Goal: Information Seeking & Learning: Learn about a topic

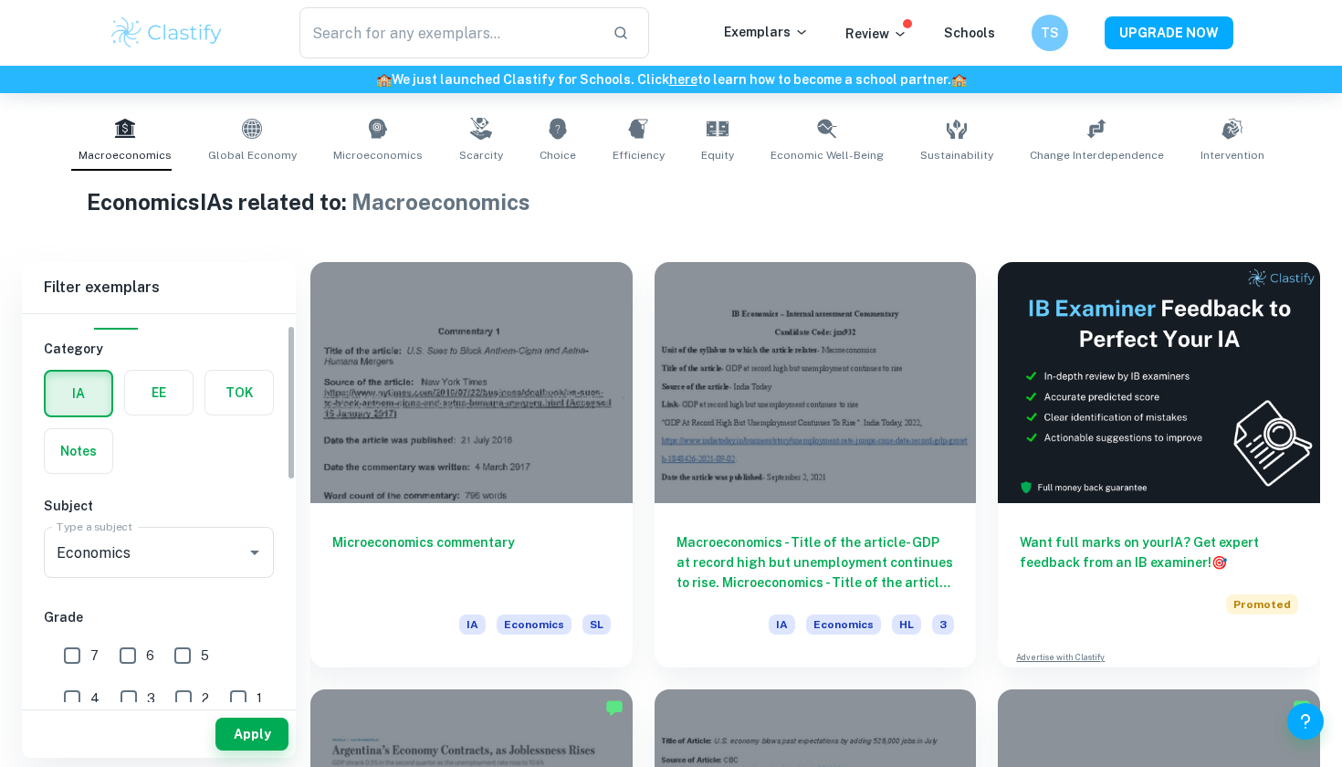
scroll to position [72, 0]
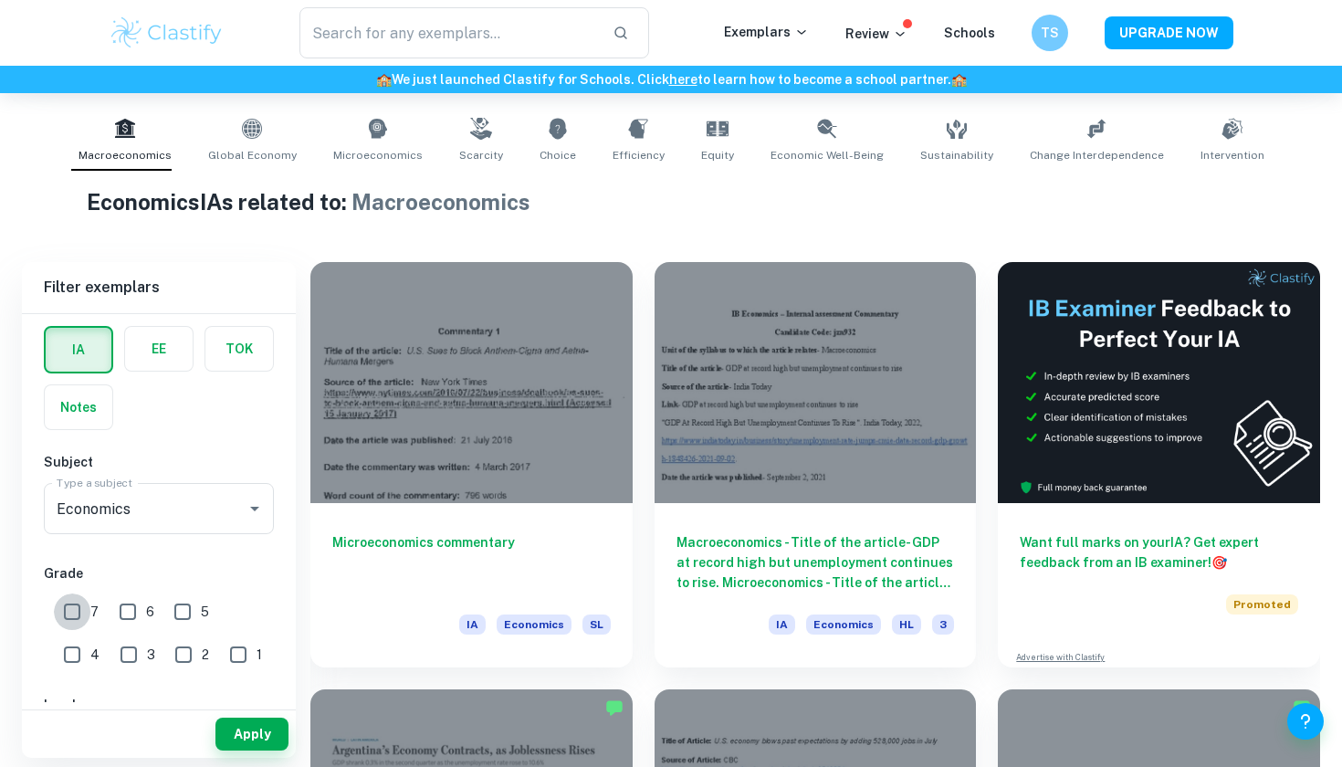
click at [75, 601] on input "7" at bounding box center [72, 611] width 37 height 37
checkbox input "true"
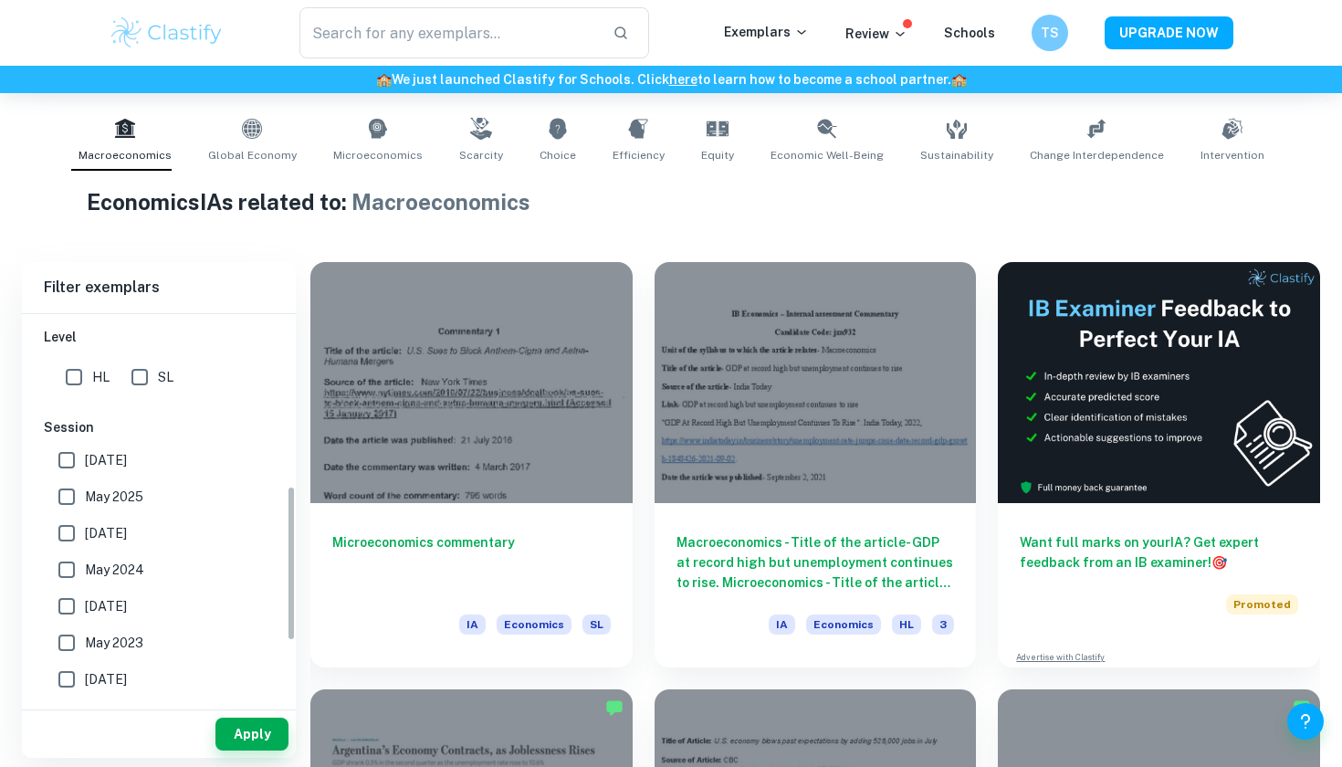
scroll to position [424, 0]
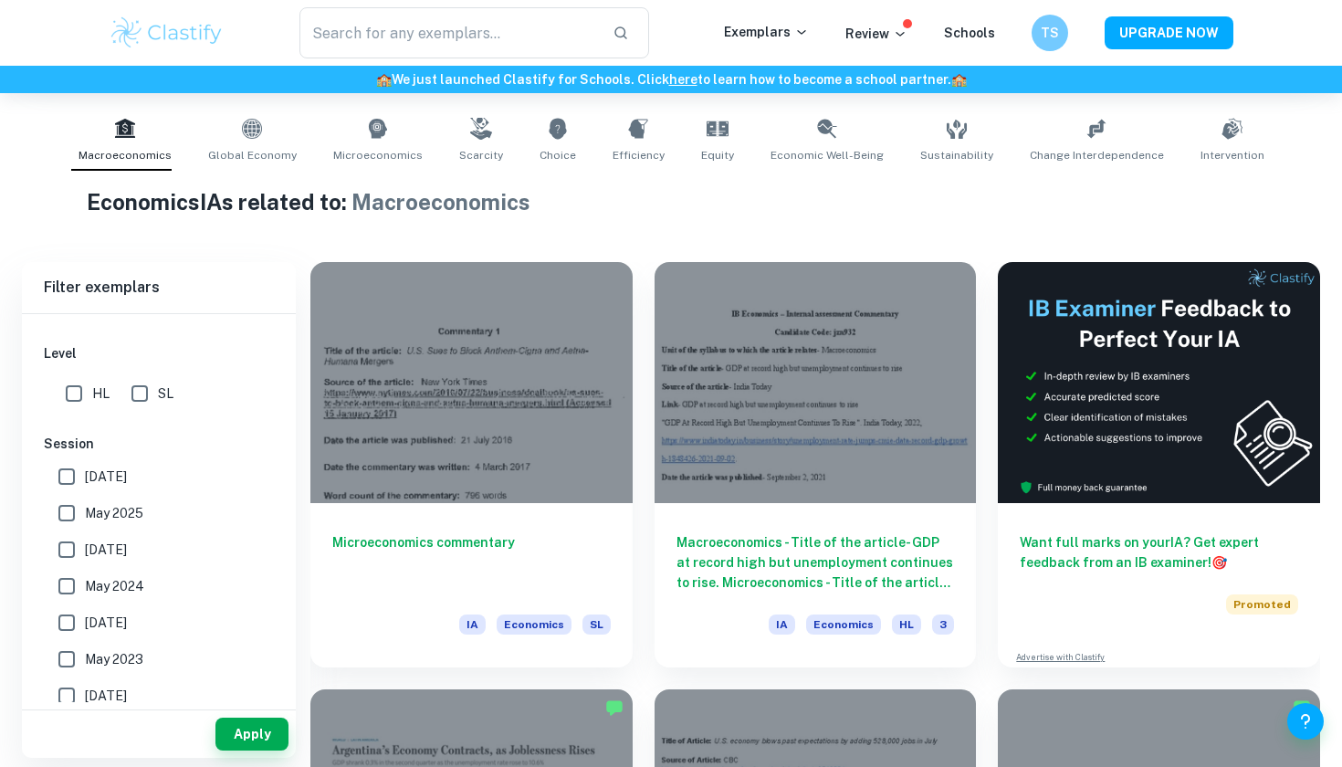
click at [133, 382] on input "SL" at bounding box center [139, 393] width 37 height 37
checkbox input "true"
click at [65, 390] on input "HL" at bounding box center [74, 393] width 37 height 37
checkbox input "true"
click at [133, 387] on input "SL" at bounding box center [139, 393] width 37 height 37
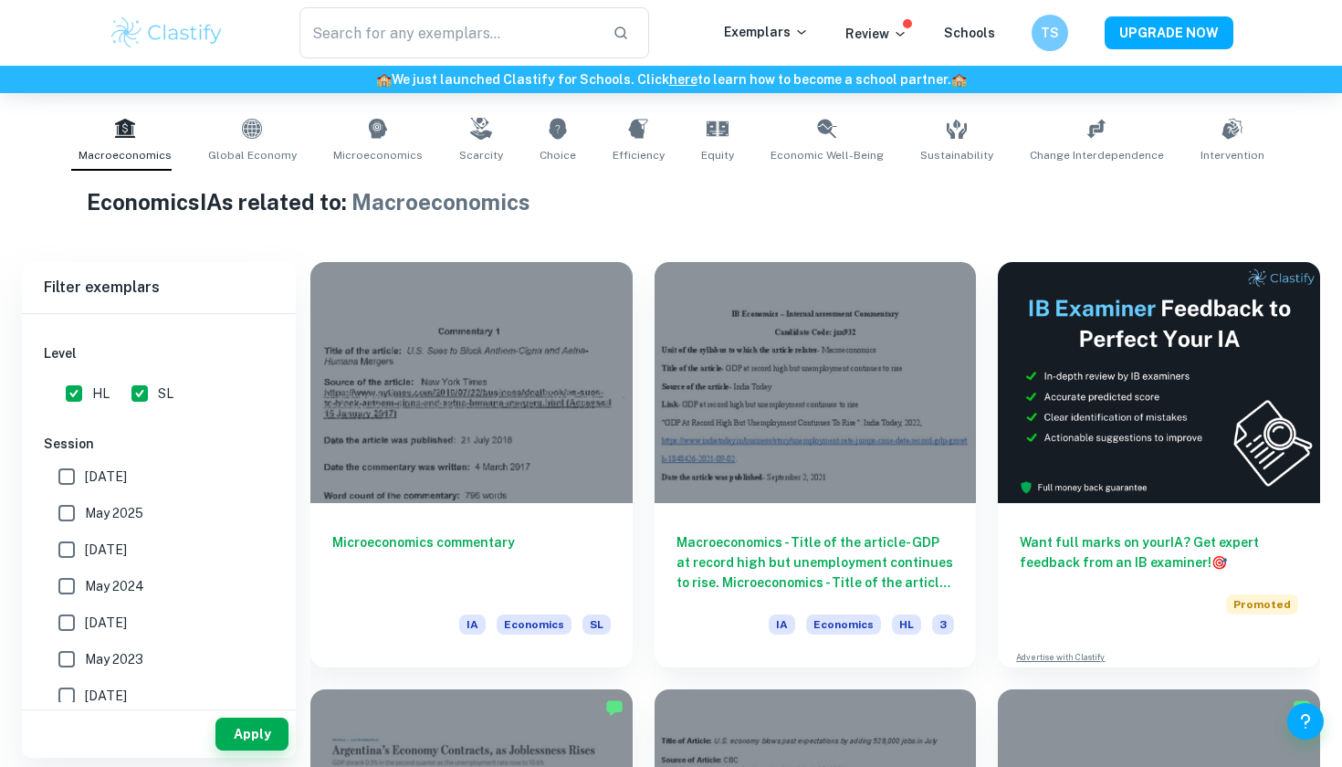
checkbox input "false"
click at [79, 391] on input "HL" at bounding box center [74, 393] width 37 height 37
checkbox input "false"
click at [263, 722] on button "Apply" at bounding box center [251, 734] width 73 height 33
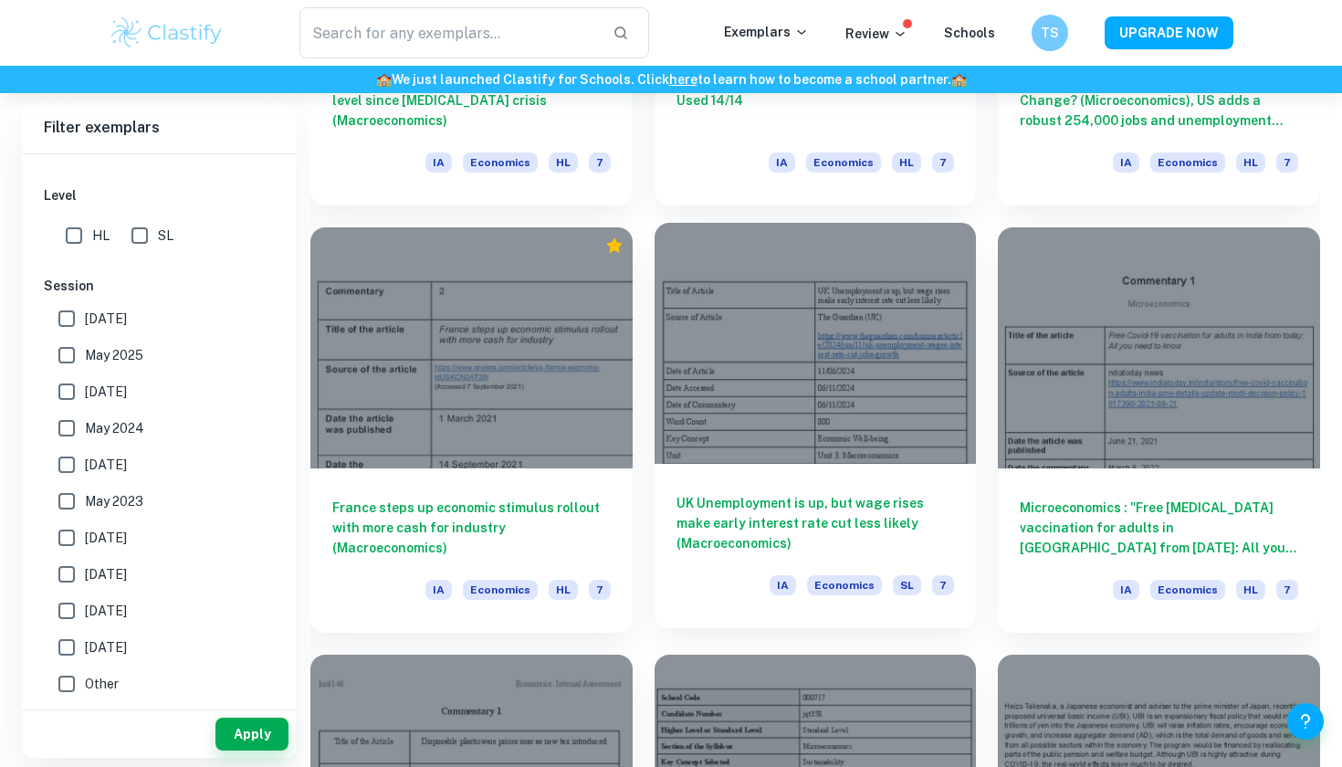
scroll to position [2101, 0]
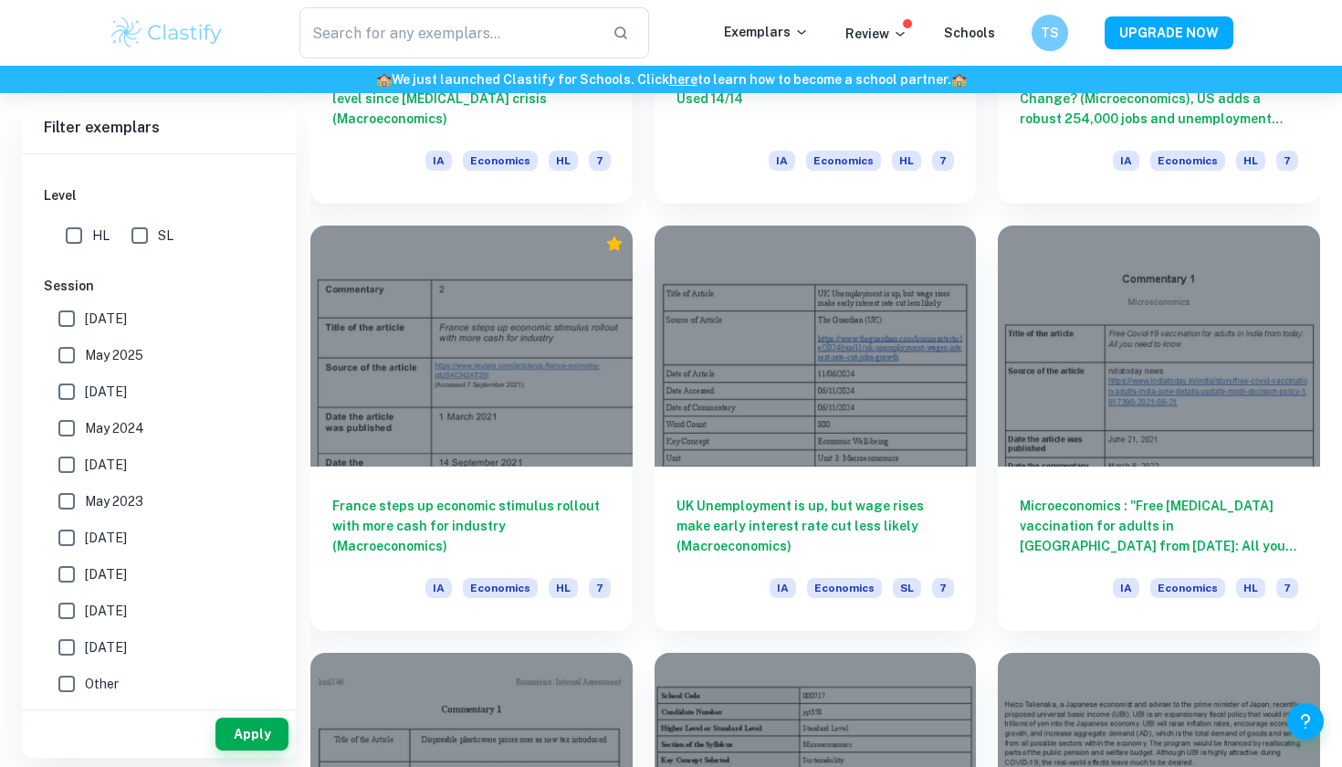
click at [66, 349] on input "May 2025" at bounding box center [66, 355] width 37 height 37
checkbox input "true"
click at [235, 741] on button "Apply" at bounding box center [251, 734] width 73 height 33
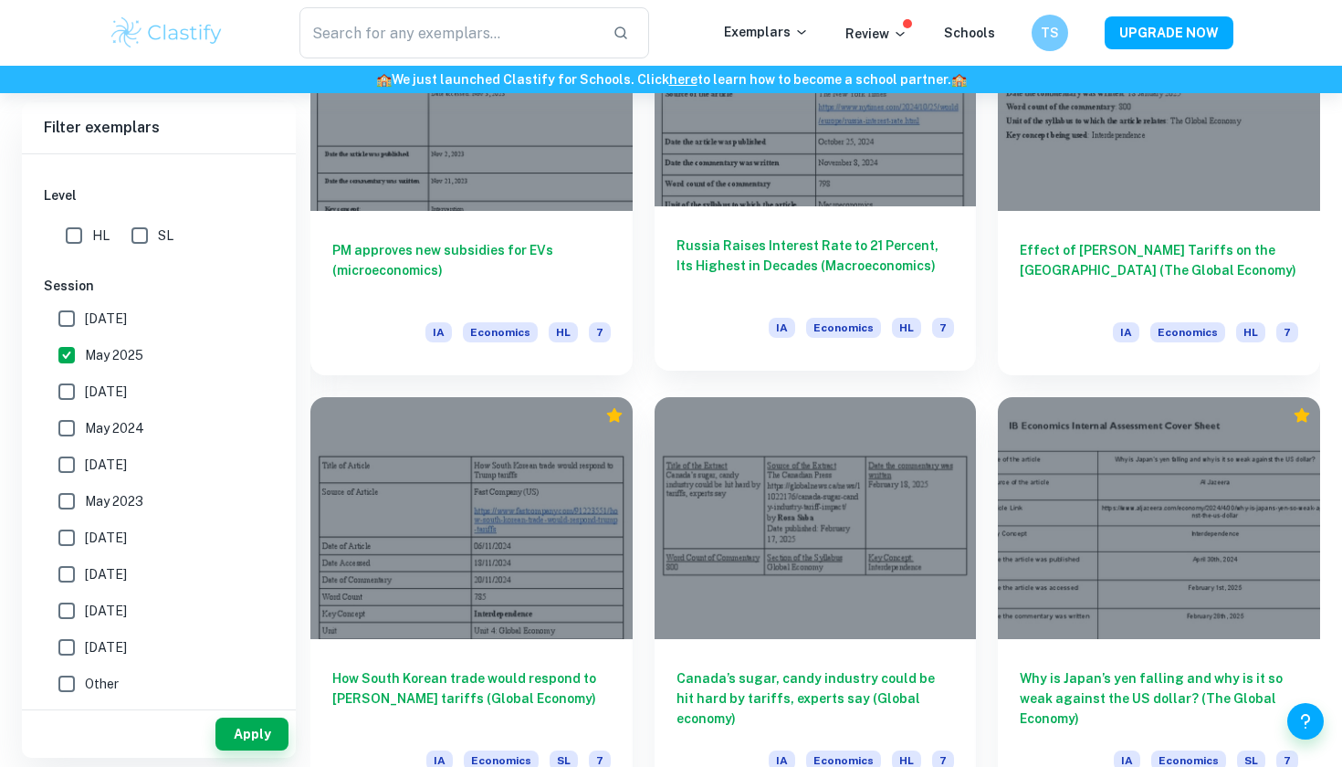
scroll to position [2360, 0]
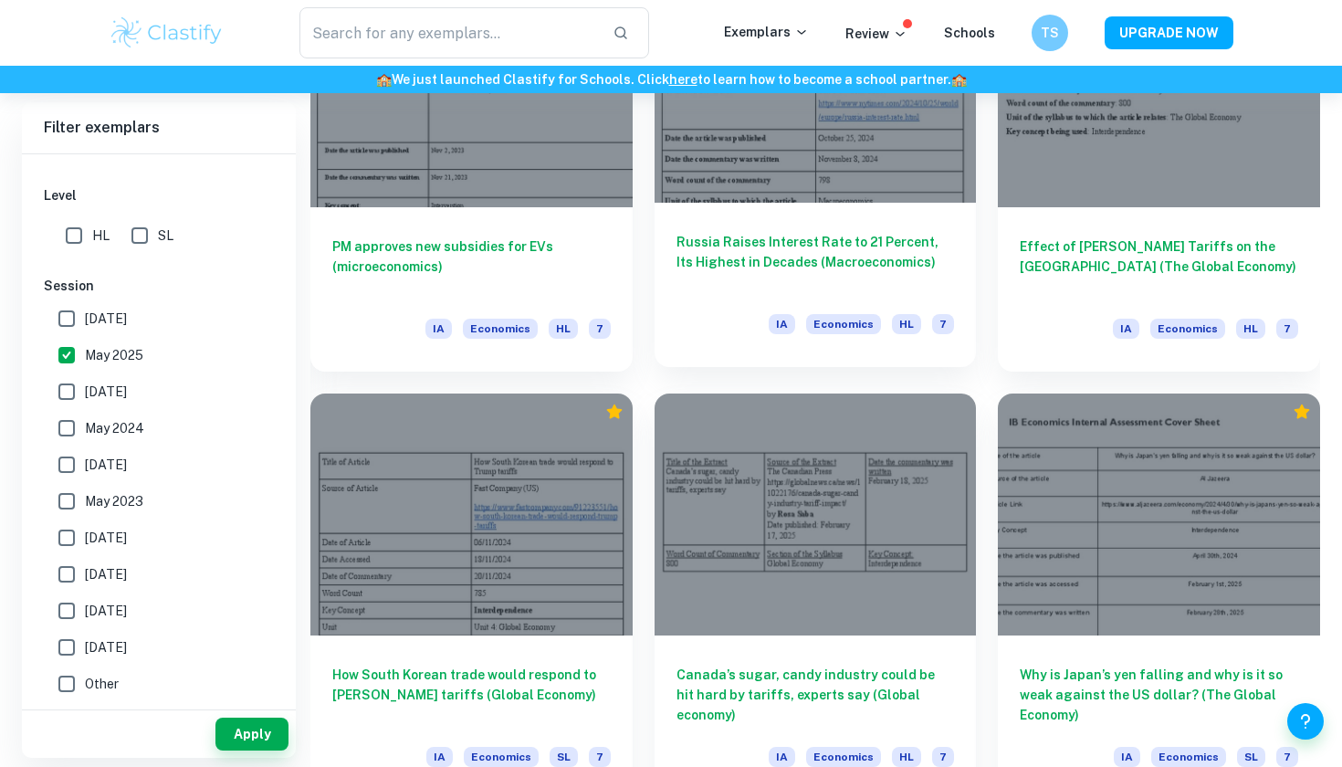
click at [761, 278] on h6 "Russia Raises Interest Rate to 21 Percent, Its Highest in Decades (Macroeconomi…" at bounding box center [816, 262] width 278 height 60
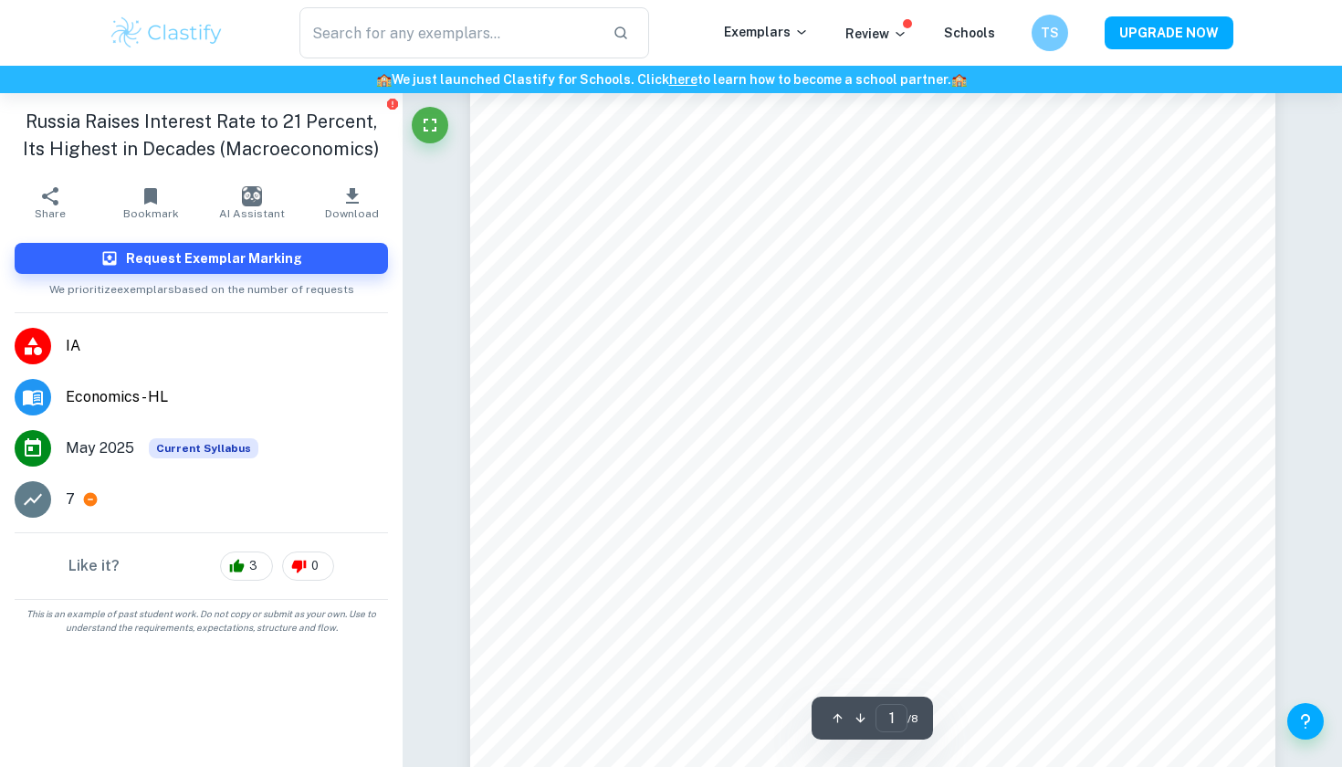
scroll to position [61, 0]
type input "4"
